Goal: Find specific page/section: Find specific page/section

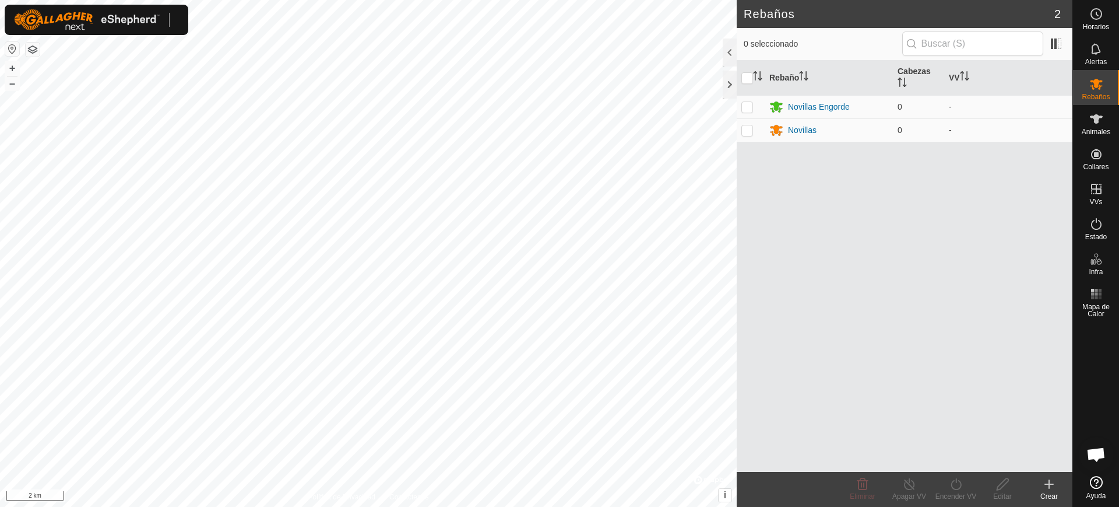
scroll to position [929, 0]
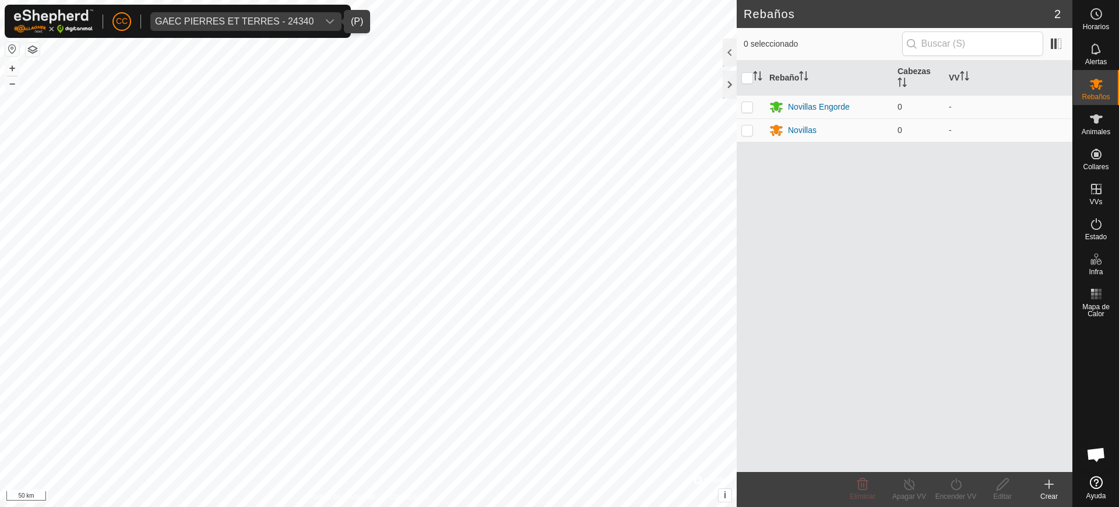
click at [276, 23] on div "GAEC PIERRES ET TERRES - 24340" at bounding box center [234, 21] width 159 height 9
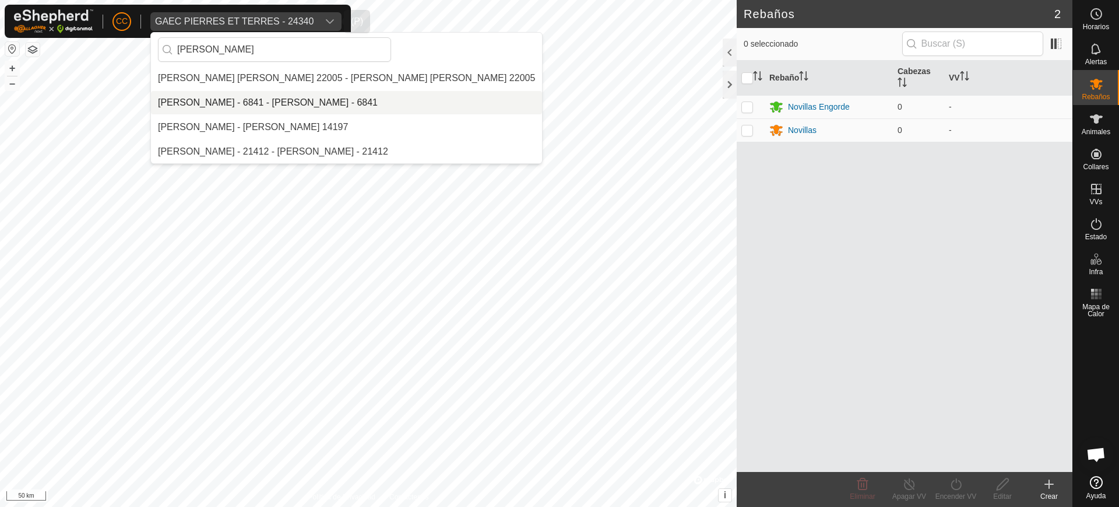
scroll to position [0, 0]
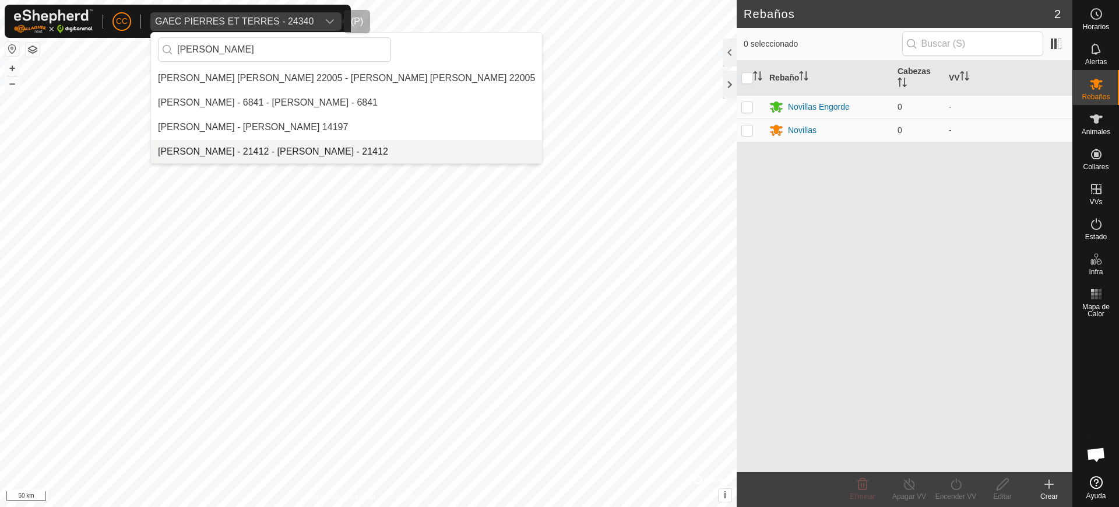
type input "[PERSON_NAME]"
click at [250, 144] on li "[PERSON_NAME] - 21412 - [PERSON_NAME] - 21412" at bounding box center [346, 151] width 391 height 23
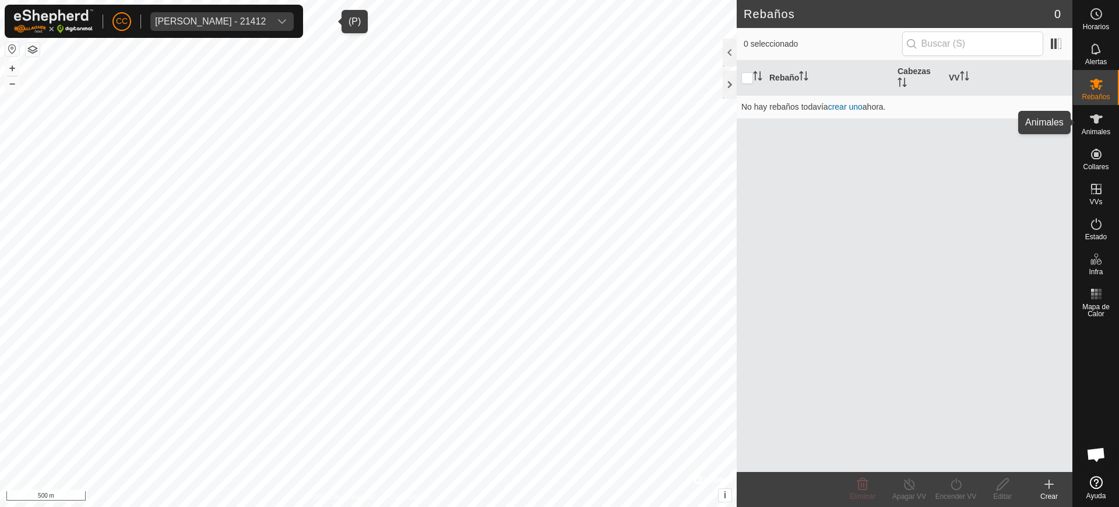
click at [1094, 125] on icon at bounding box center [1097, 119] width 14 height 14
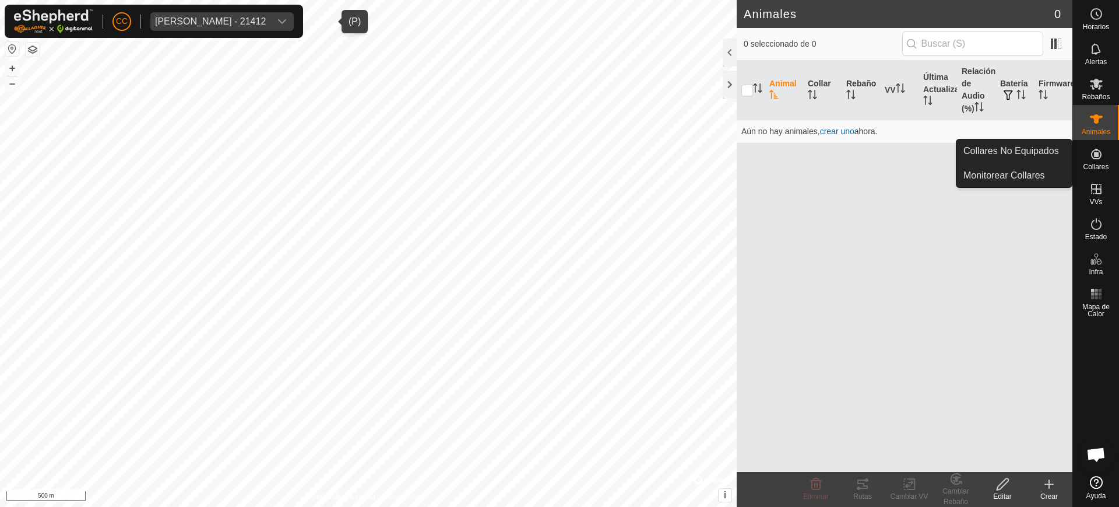
click at [1102, 159] on icon at bounding box center [1097, 154] width 14 height 14
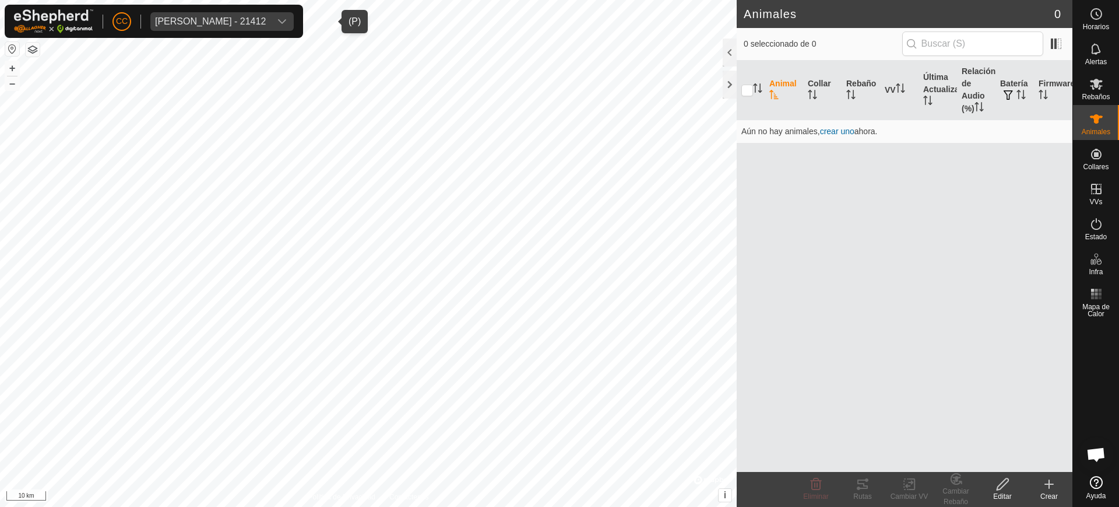
click at [16, 44] on button "button" at bounding box center [12, 49] width 14 height 14
click at [266, 22] on div "[PERSON_NAME] - 21412" at bounding box center [210, 21] width 111 height 9
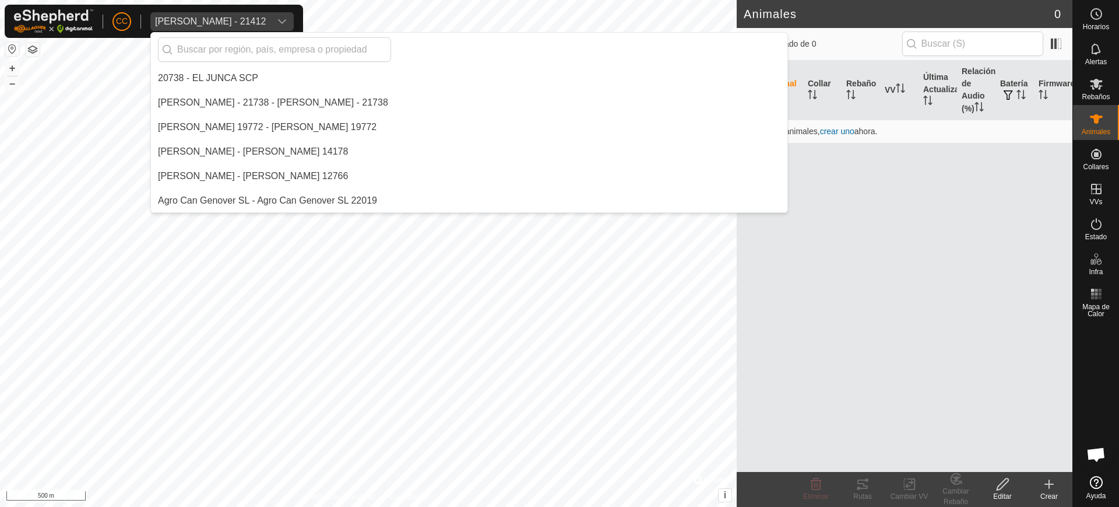
scroll to position [7077, 0]
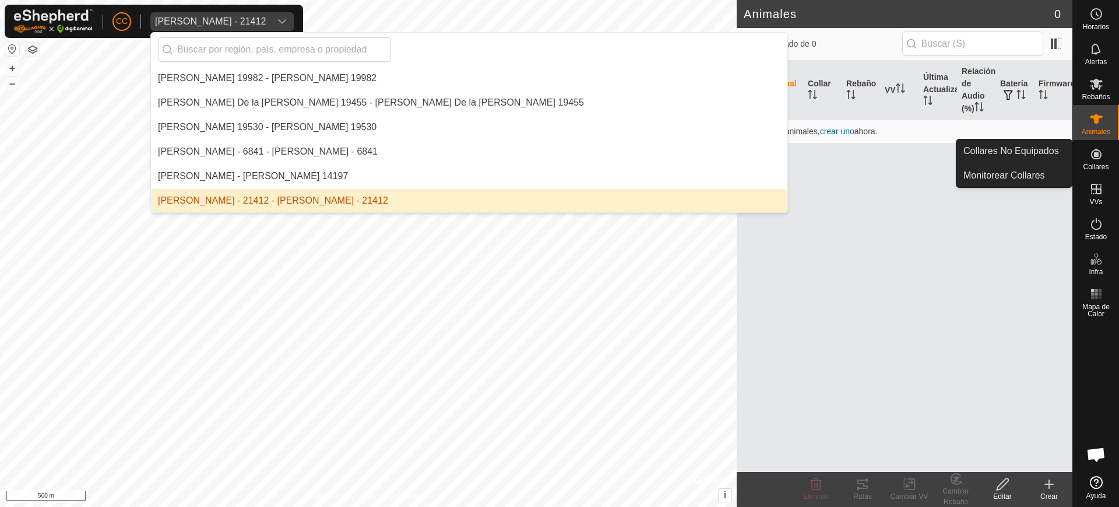
drag, startPoint x: 1107, startPoint y: 171, endPoint x: 1107, endPoint y: 163, distance: 8.2
click at [1107, 163] on span "Collares" at bounding box center [1096, 166] width 26 height 7
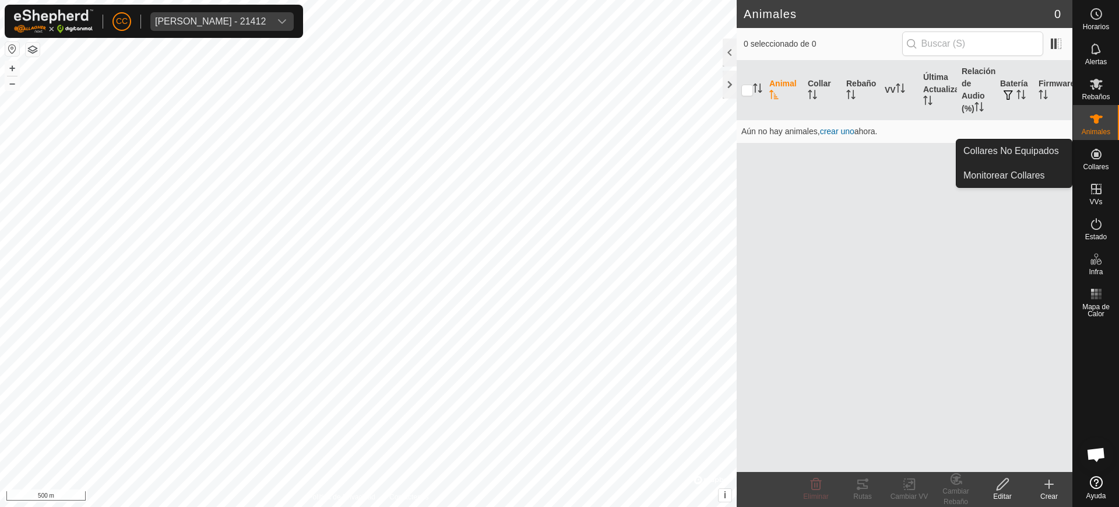
click at [1056, 159] on link "Collares No Equipados" at bounding box center [1014, 150] width 115 height 23
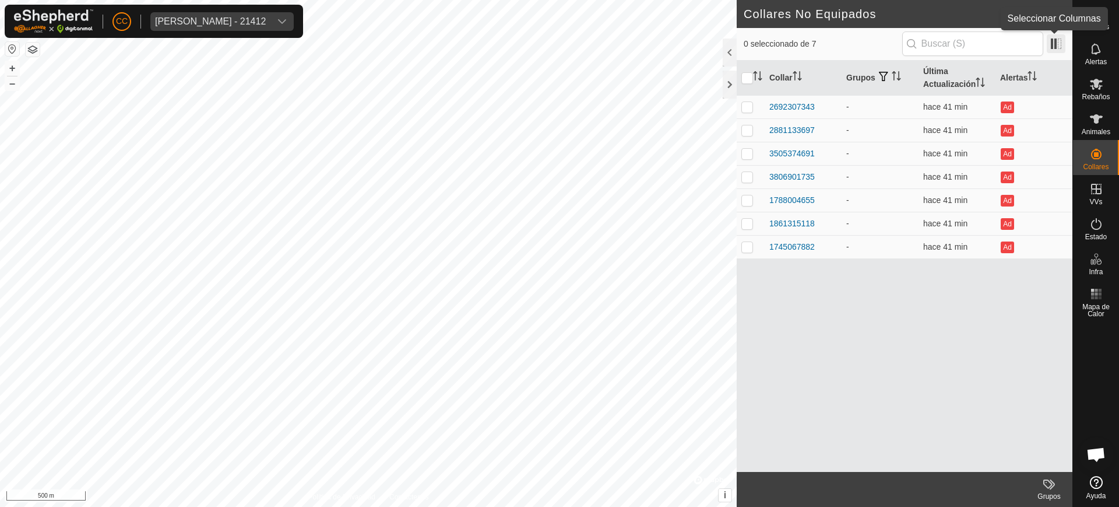
click at [1059, 47] on span at bounding box center [1056, 43] width 19 height 19
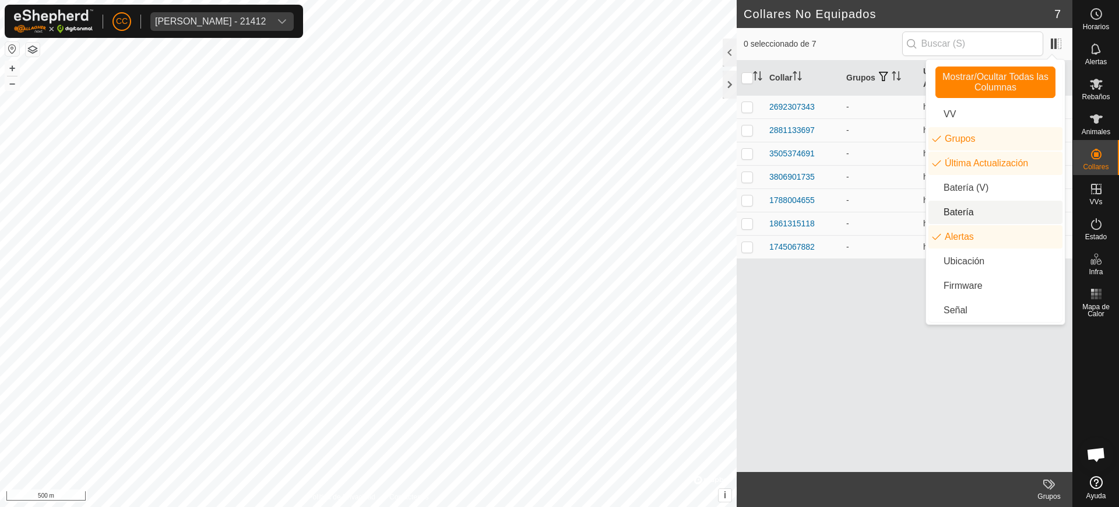
click at [972, 216] on li "Batería" at bounding box center [996, 212] width 134 height 23
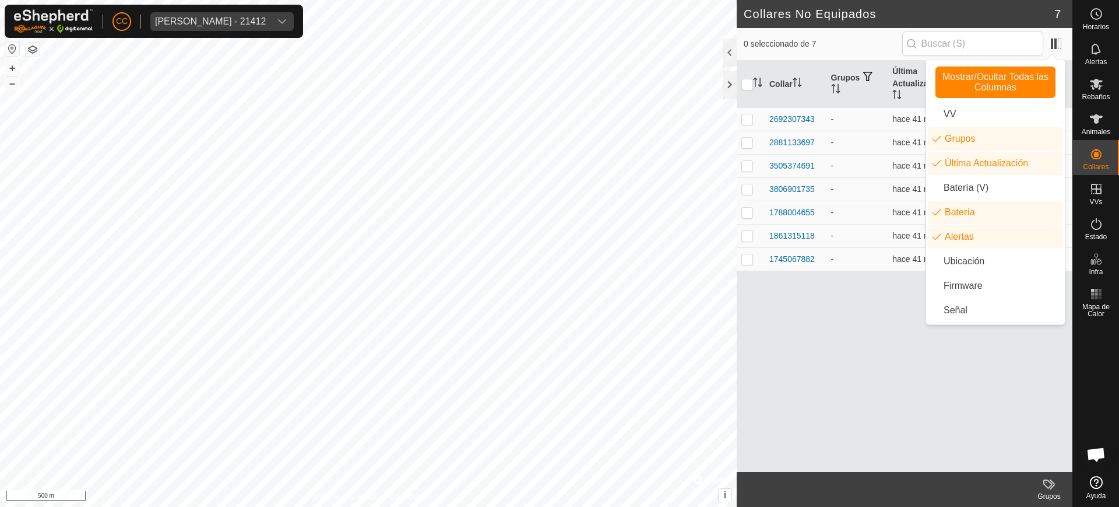
click at [759, 287] on div "Collar Grupos Última Actualización Batería Alertas 2692307343 - hace 41 min Ad …" at bounding box center [905, 266] width 336 height 411
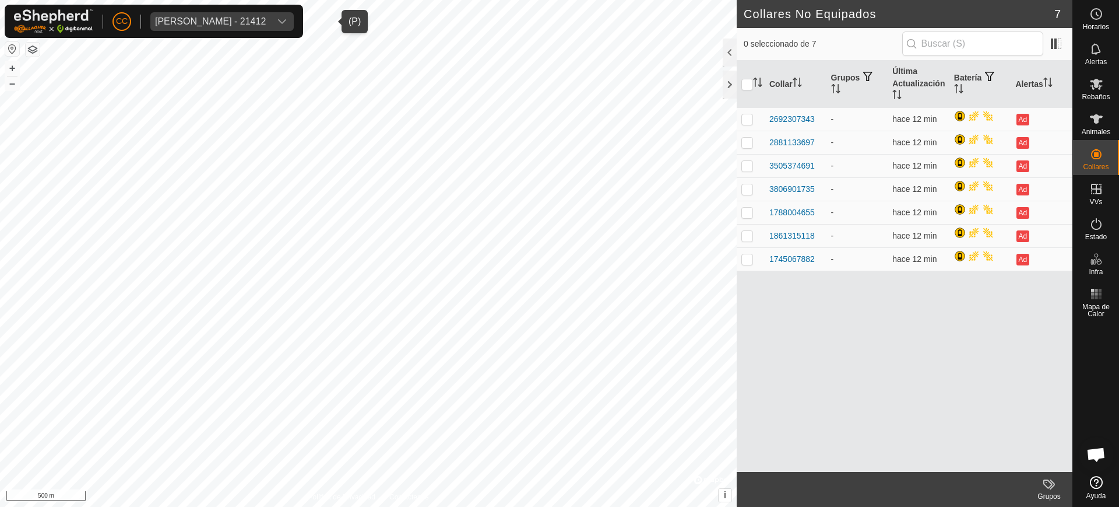
click at [235, 17] on div "[PERSON_NAME] - 21412" at bounding box center [210, 21] width 111 height 9
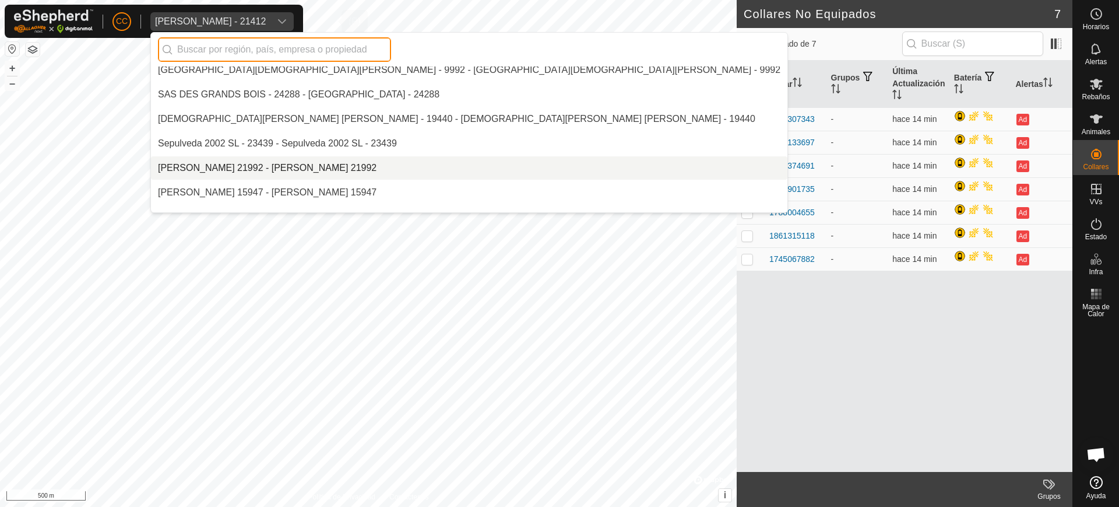
scroll to position [9109, 0]
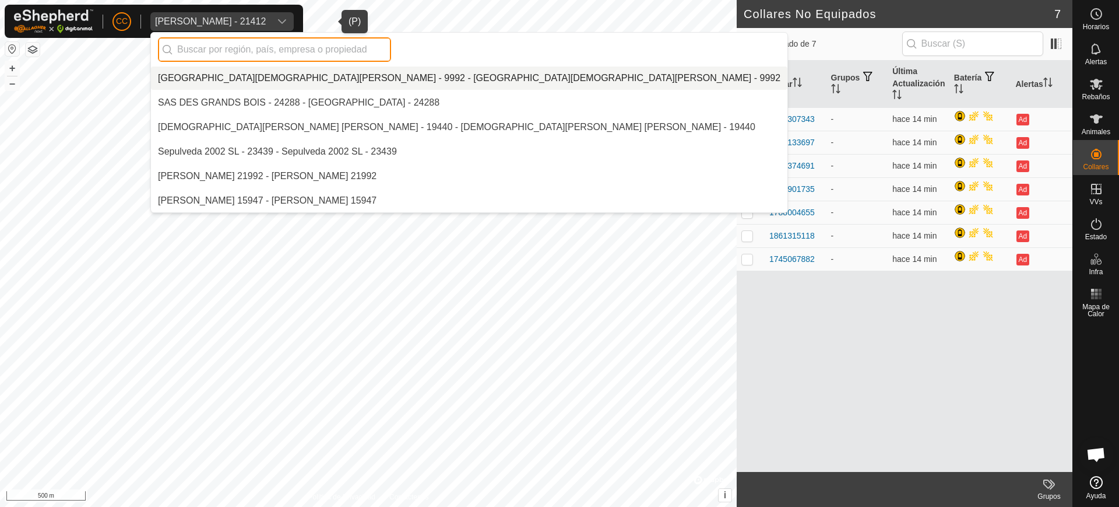
click at [329, 38] on input "text" at bounding box center [274, 49] width 233 height 24
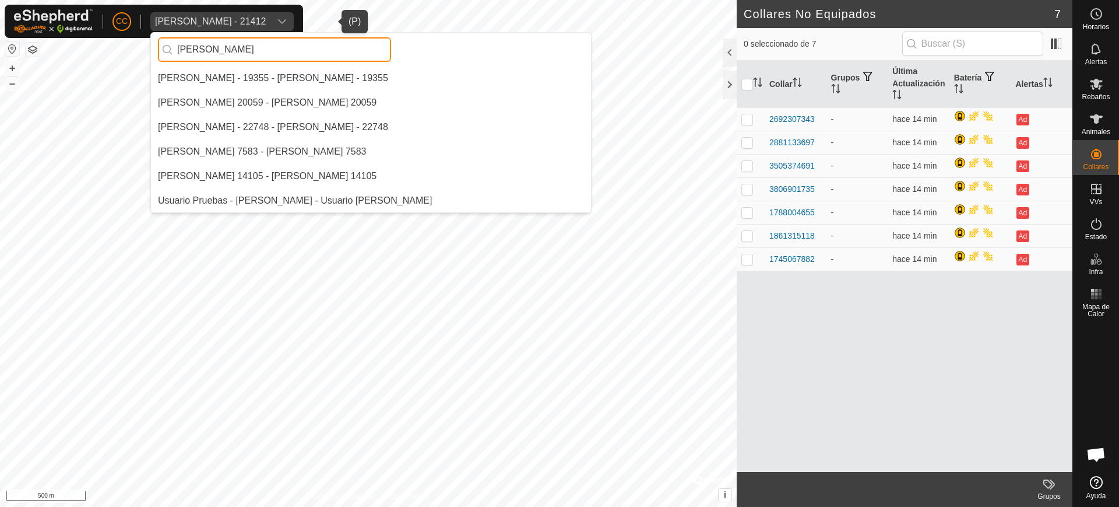
scroll to position [24, 0]
type input "[PERSON_NAME]"
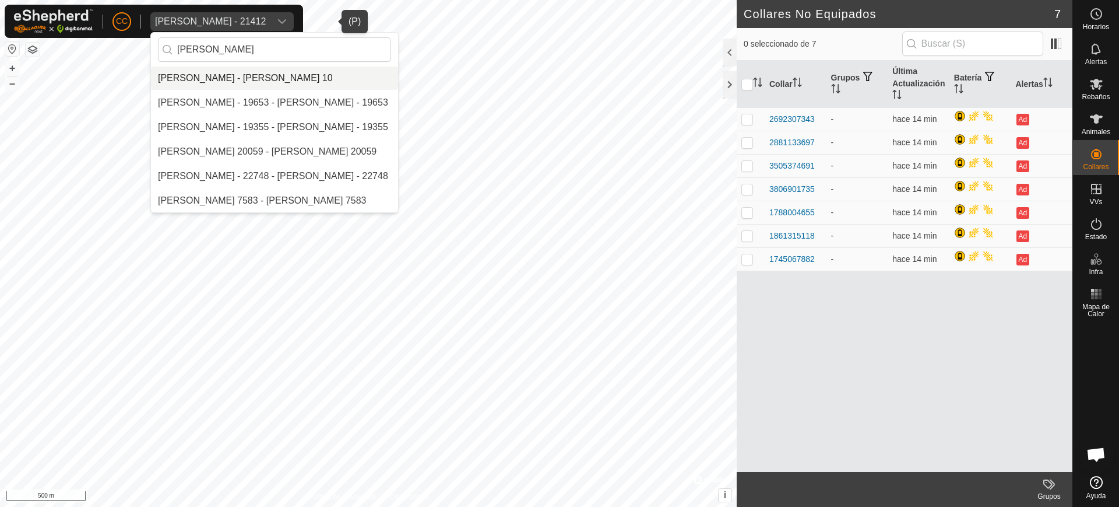
click at [313, 83] on li "[PERSON_NAME] - [PERSON_NAME] 10" at bounding box center [274, 77] width 247 height 23
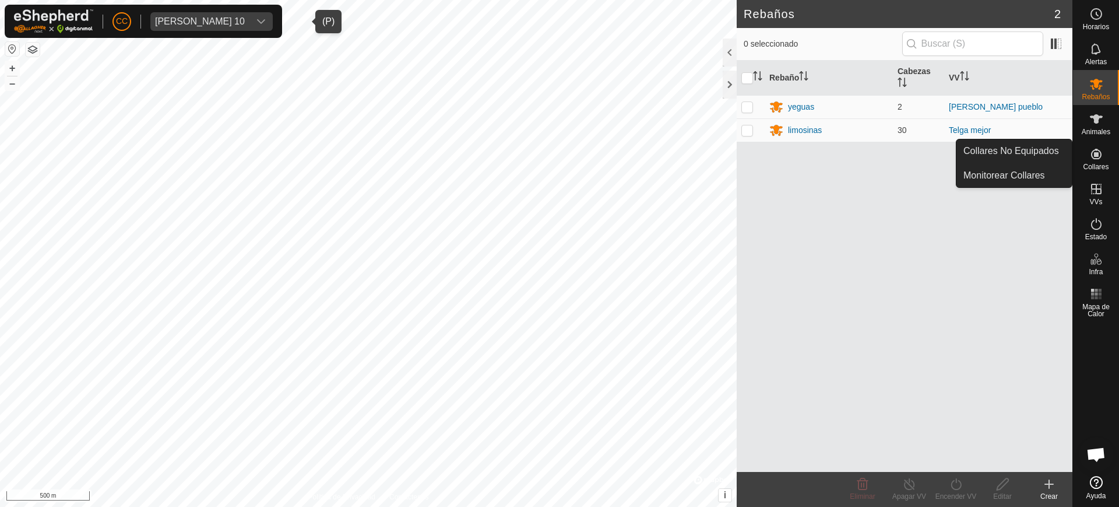
click at [1100, 155] on icon at bounding box center [1097, 154] width 14 height 14
